Goal: Understand process/instructions

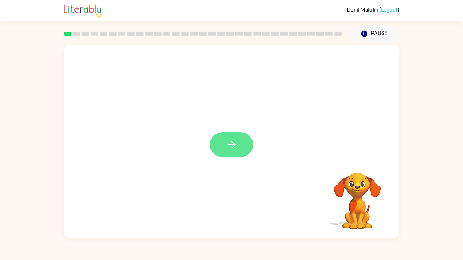
click at [231, 156] on button "button" at bounding box center [231, 145] width 43 height 25
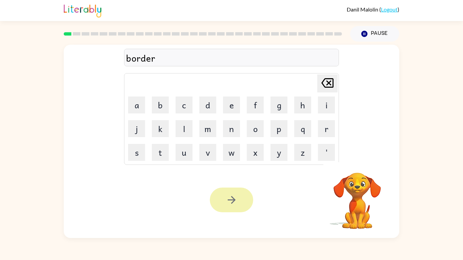
click at [239, 197] on button "button" at bounding box center [231, 200] width 43 height 25
click at [236, 204] on div at bounding box center [231, 200] width 43 height 25
click at [240, 199] on div at bounding box center [231, 200] width 43 height 25
click at [240, 201] on div at bounding box center [231, 200] width 43 height 25
click at [240, 202] on div at bounding box center [231, 200] width 43 height 25
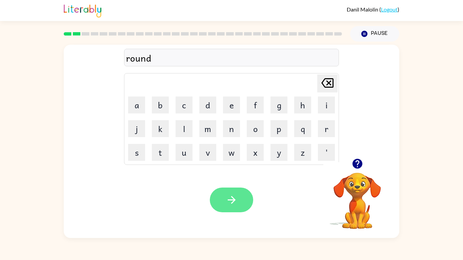
click at [245, 194] on button "button" at bounding box center [231, 200] width 43 height 25
click at [244, 215] on div "Your browser must support playing .mp4 files to use Literably. Please try using…" at bounding box center [232, 200] width 336 height 76
click at [230, 209] on button "button" at bounding box center [231, 200] width 43 height 25
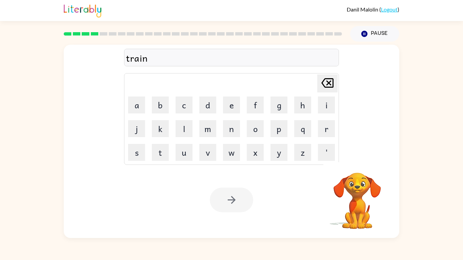
click at [225, 199] on div at bounding box center [231, 200] width 43 height 25
click at [228, 208] on div at bounding box center [231, 200] width 43 height 25
click at [221, 206] on div at bounding box center [231, 200] width 43 height 25
click at [235, 210] on button "button" at bounding box center [231, 200] width 43 height 25
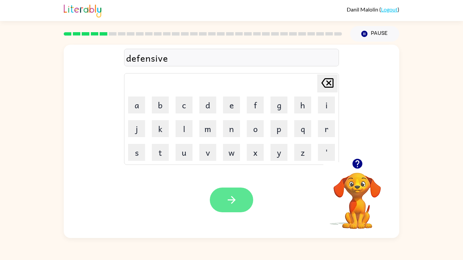
click at [225, 202] on button "button" at bounding box center [231, 200] width 43 height 25
click at [234, 206] on icon "button" at bounding box center [232, 200] width 12 height 12
click at [232, 199] on div at bounding box center [231, 200] width 43 height 25
click at [226, 200] on icon "button" at bounding box center [232, 200] width 12 height 12
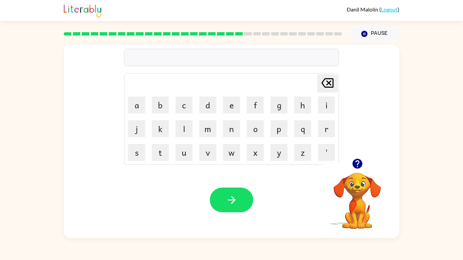
click at [356, 174] on video "Your browser must support playing .mp4 files to use Literably. Please try using…" at bounding box center [357, 196] width 68 height 68
click at [356, 163] on icon "button" at bounding box center [357, 164] width 10 height 10
click at [360, 162] on icon "button" at bounding box center [357, 164] width 10 height 10
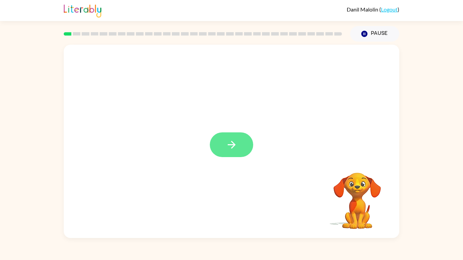
click at [239, 148] on button "button" at bounding box center [231, 145] width 43 height 25
click at [245, 161] on div at bounding box center [232, 142] width 336 height 194
click at [243, 148] on div at bounding box center [231, 145] width 43 height 25
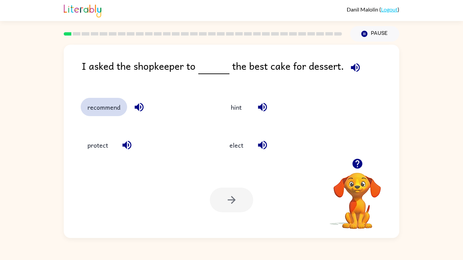
click at [104, 107] on button "recommend" at bounding box center [104, 107] width 46 height 18
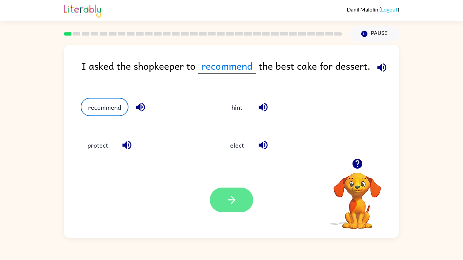
click at [249, 203] on button "button" at bounding box center [231, 200] width 43 height 25
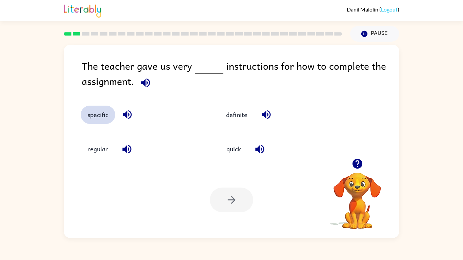
click at [91, 118] on button "specific" at bounding box center [98, 115] width 35 height 18
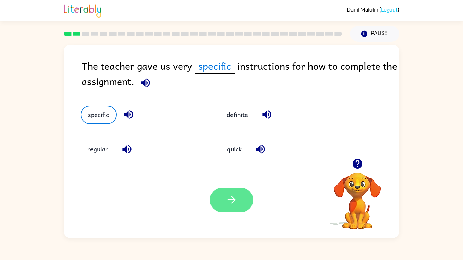
click at [241, 194] on button "button" at bounding box center [231, 200] width 43 height 25
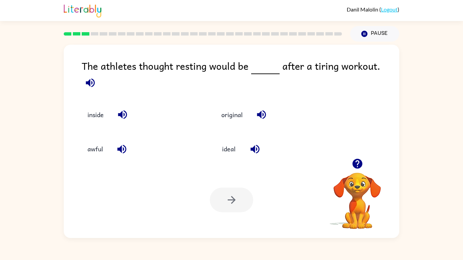
click at [245, 160] on div "ideal" at bounding box center [269, 144] width 134 height 34
click at [224, 147] on button "ideal" at bounding box center [229, 149] width 28 height 18
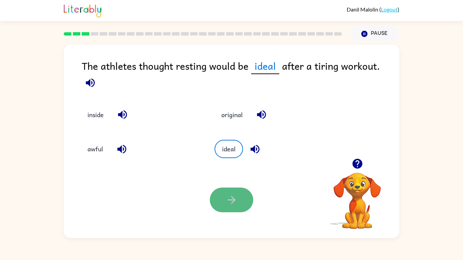
click at [226, 199] on icon "button" at bounding box center [232, 200] width 12 height 12
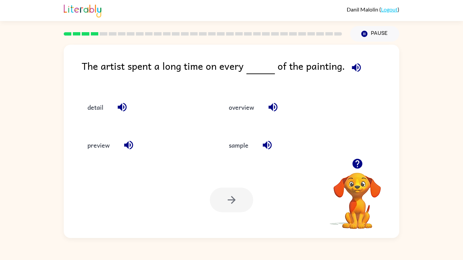
click at [362, 201] on video "Your browser must support playing .mp4 files to use Literably. Please try using…" at bounding box center [357, 196] width 68 height 68
click at [95, 105] on button "detail" at bounding box center [95, 107] width 29 height 18
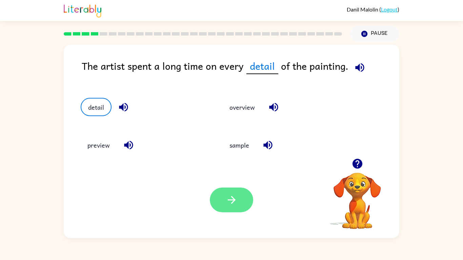
click at [234, 195] on icon "button" at bounding box center [232, 200] width 12 height 12
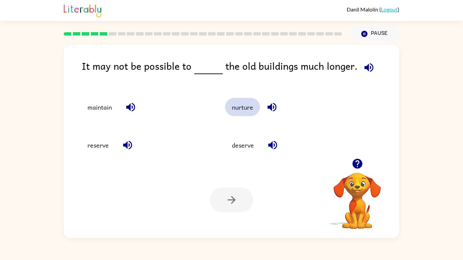
click at [240, 109] on button "nurture" at bounding box center [242, 107] width 35 height 18
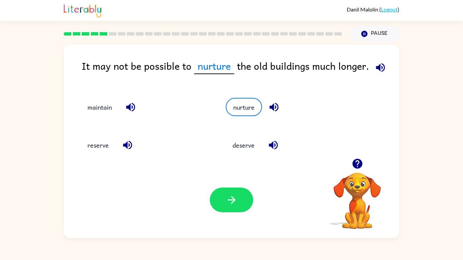
click at [219, 217] on div "Your browser must support playing .mp4 files to use Literably. Please try using…" at bounding box center [232, 200] width 336 height 76
click at [96, 144] on button "reserve" at bounding box center [98, 145] width 35 height 18
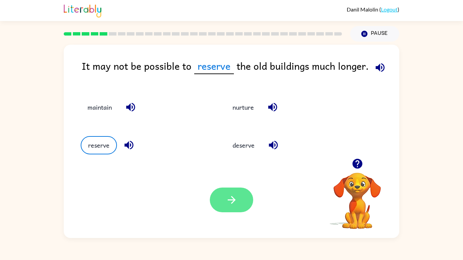
click at [222, 204] on button "button" at bounding box center [231, 200] width 43 height 25
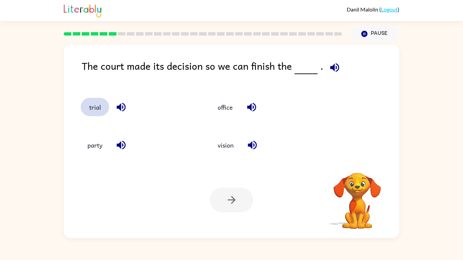
click at [91, 106] on button "trial" at bounding box center [95, 107] width 28 height 18
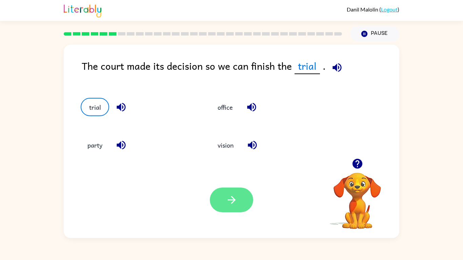
click at [218, 198] on button "button" at bounding box center [231, 200] width 43 height 25
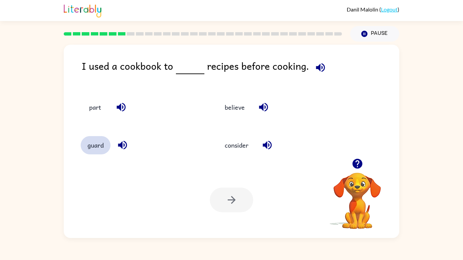
click at [98, 149] on button "guard" at bounding box center [96, 145] width 30 height 18
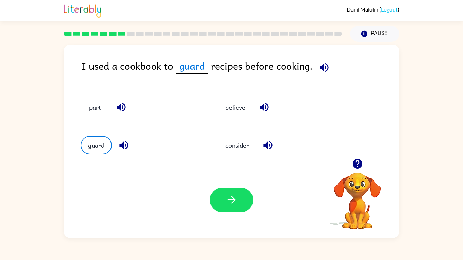
click at [239, 120] on div "believe" at bounding box center [275, 104] width 138 height 38
